Goal: Transaction & Acquisition: Purchase product/service

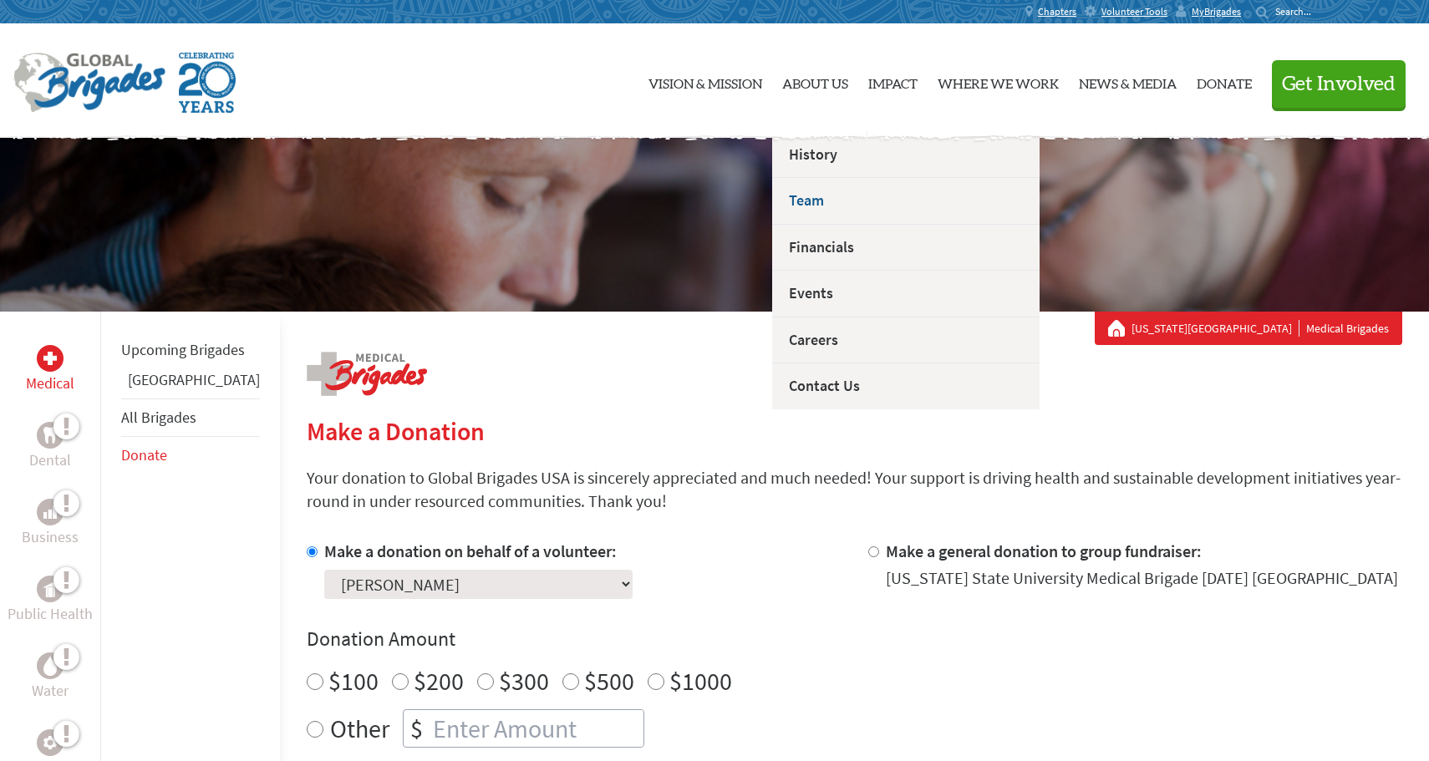
click at [806, 201] on link "Team" at bounding box center [905, 200] width 267 height 47
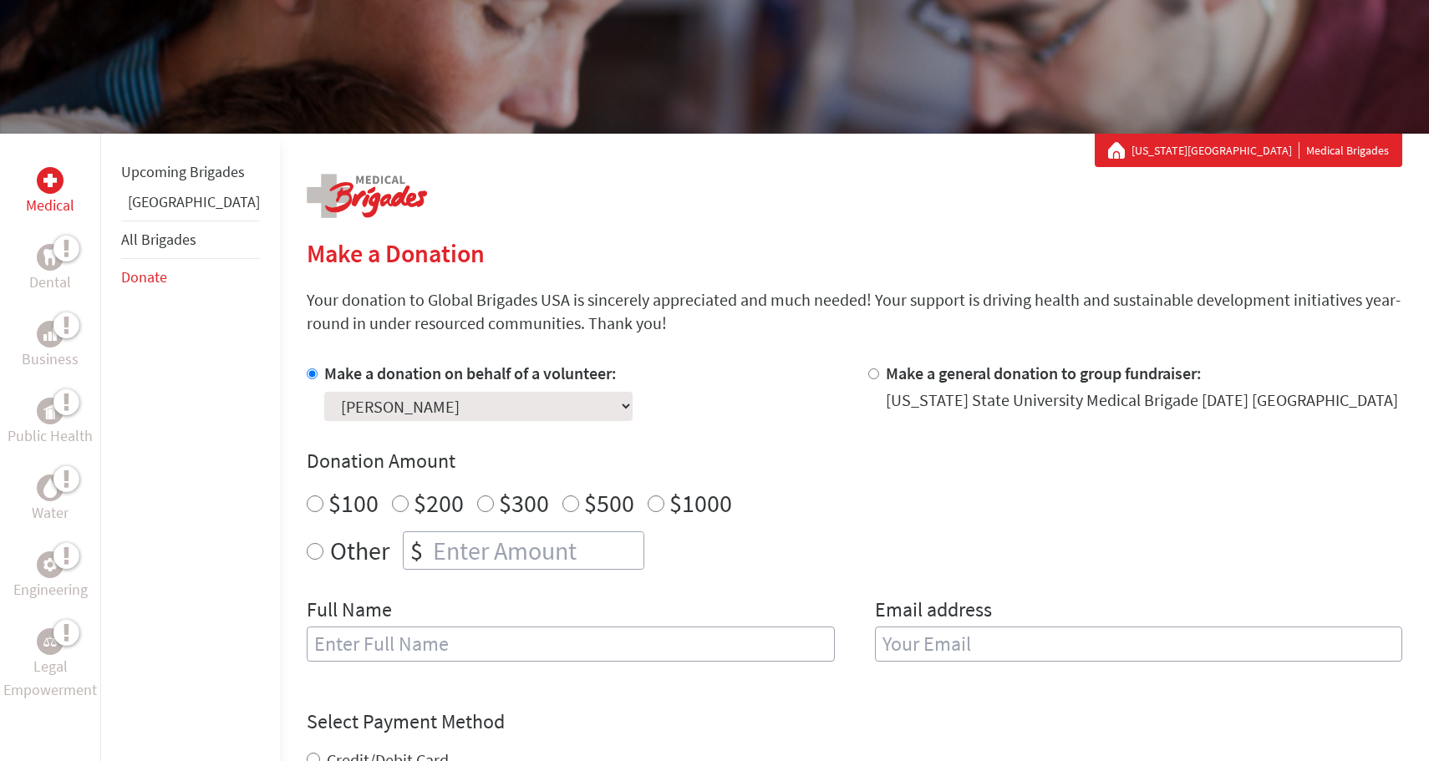
scroll to position [155, 0]
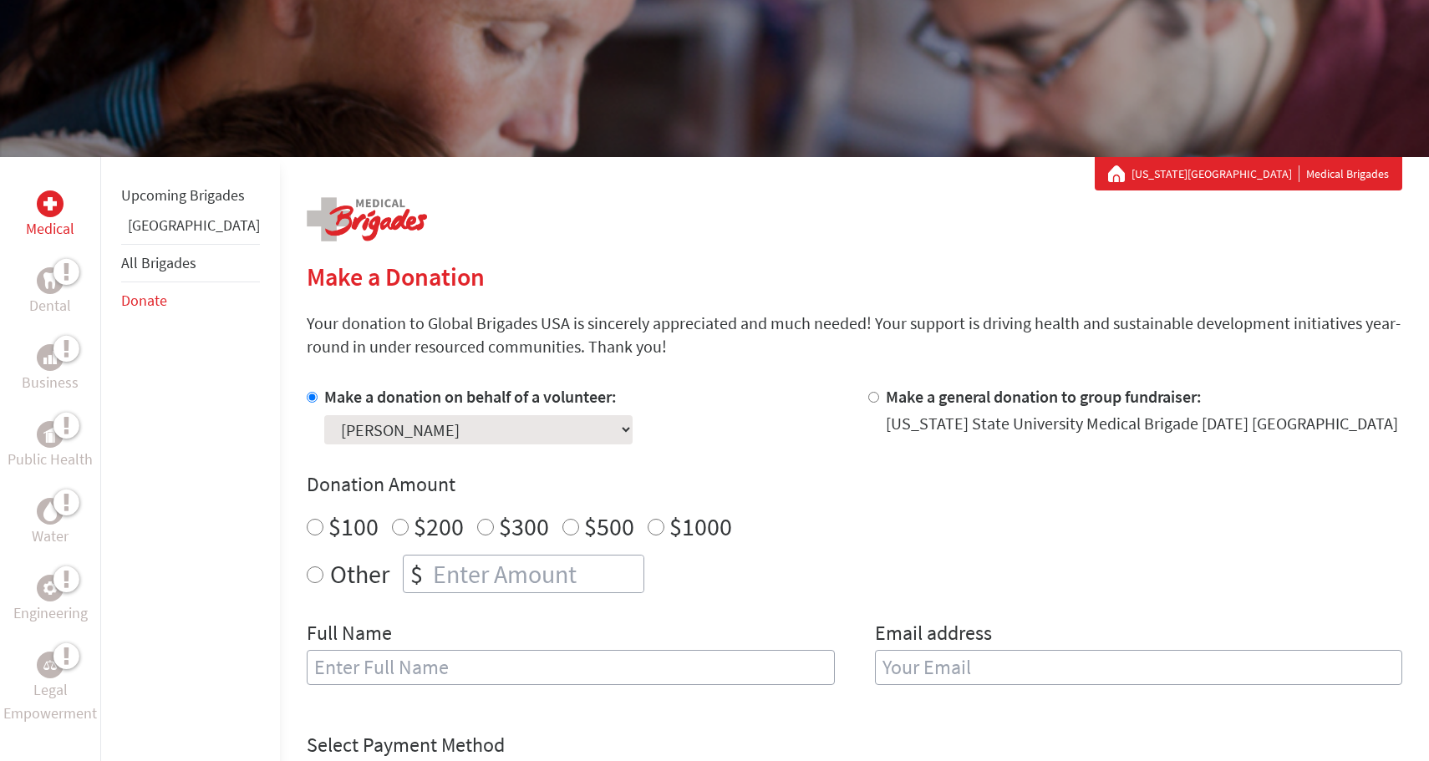
click at [166, 235] on link "[GEOGRAPHIC_DATA]" at bounding box center [194, 225] width 132 height 19
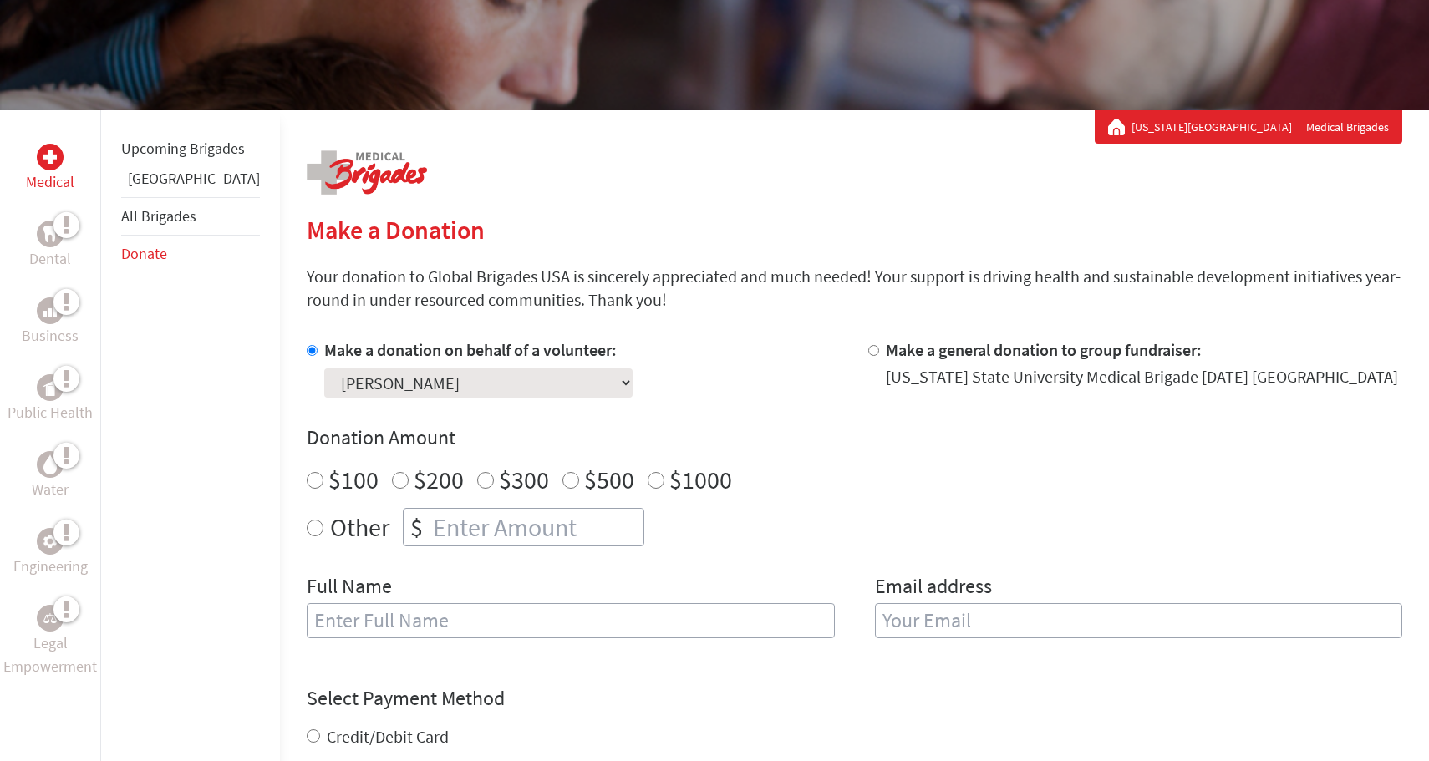
scroll to position [178, 0]
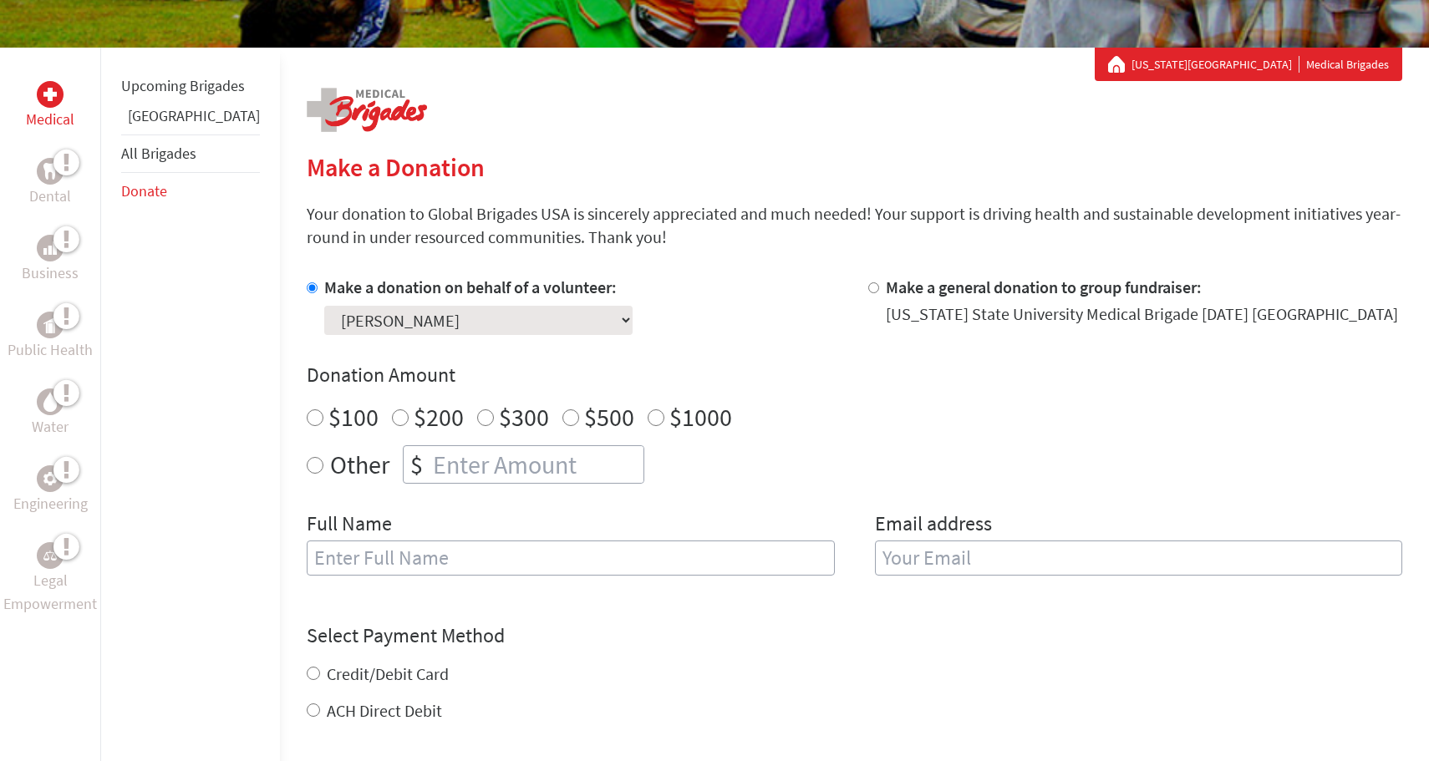
scroll to position [262, 0]
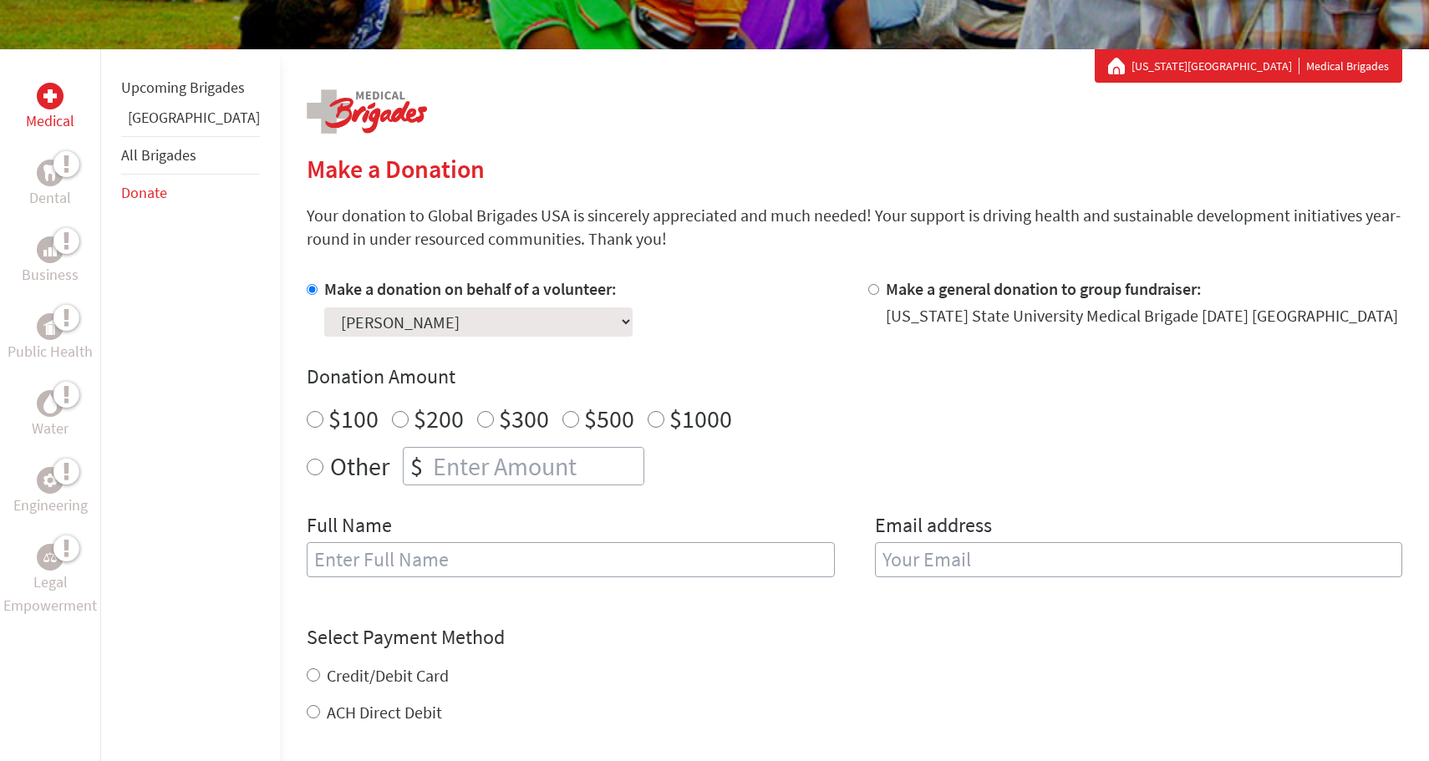
click at [307, 462] on input "Other" at bounding box center [315, 467] width 17 height 17
radio input "true"
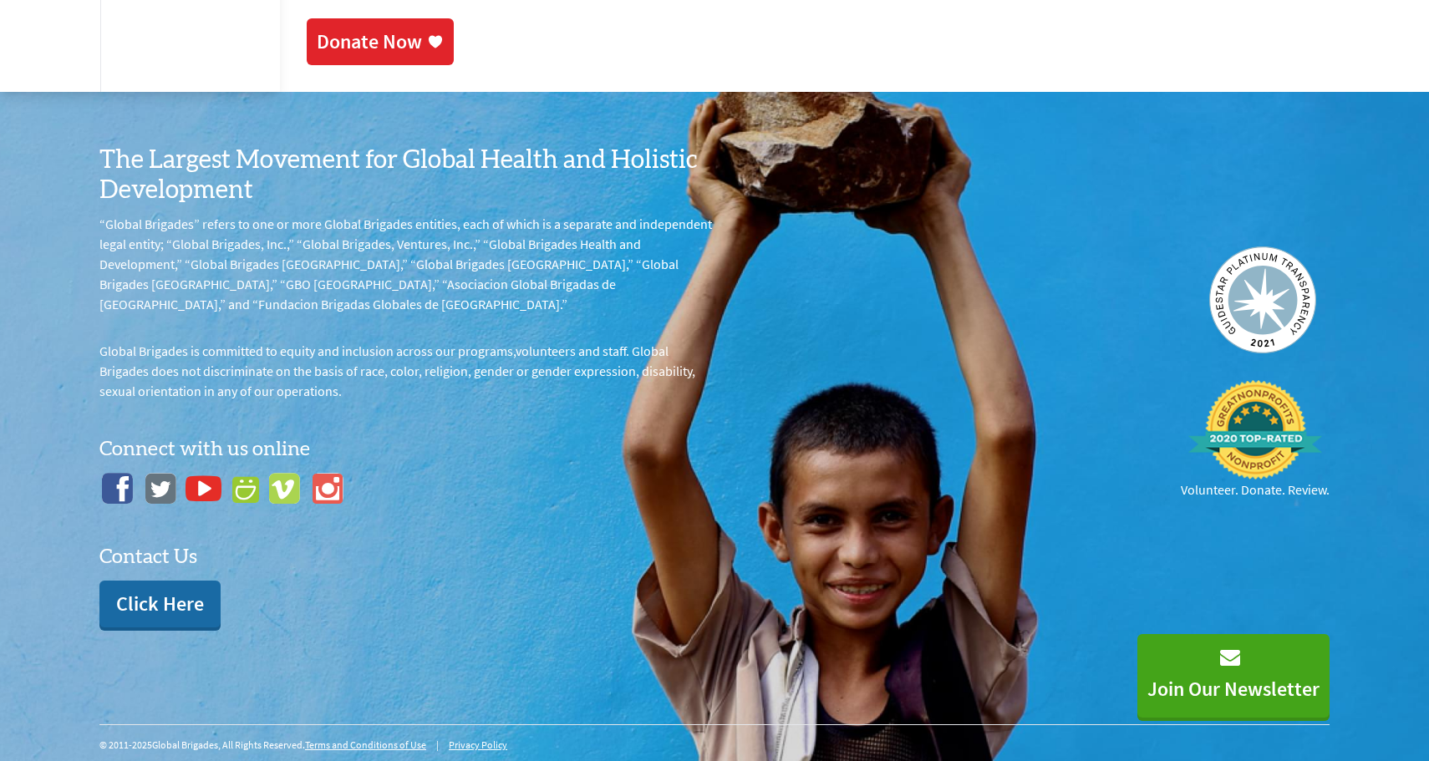
scroll to position [1099, 0]
